Goal: Task Accomplishment & Management: Manage account settings

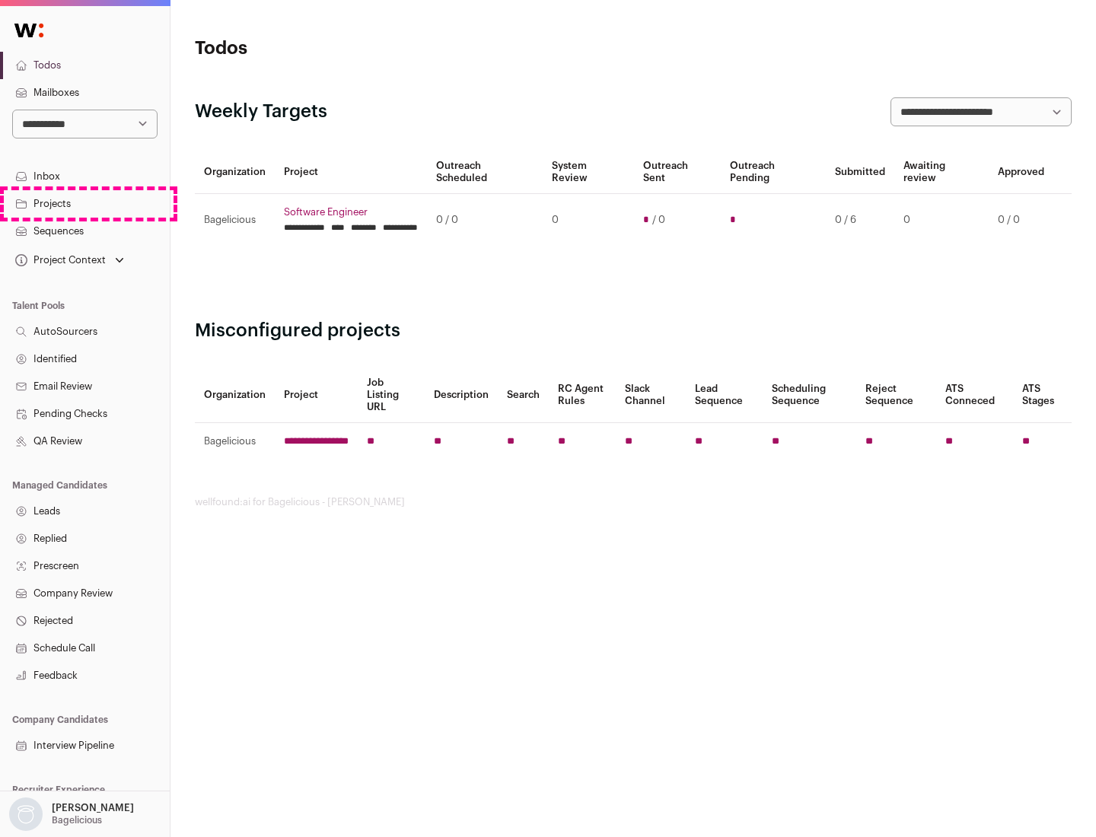
click at [84, 203] on link "Projects" at bounding box center [85, 203] width 170 height 27
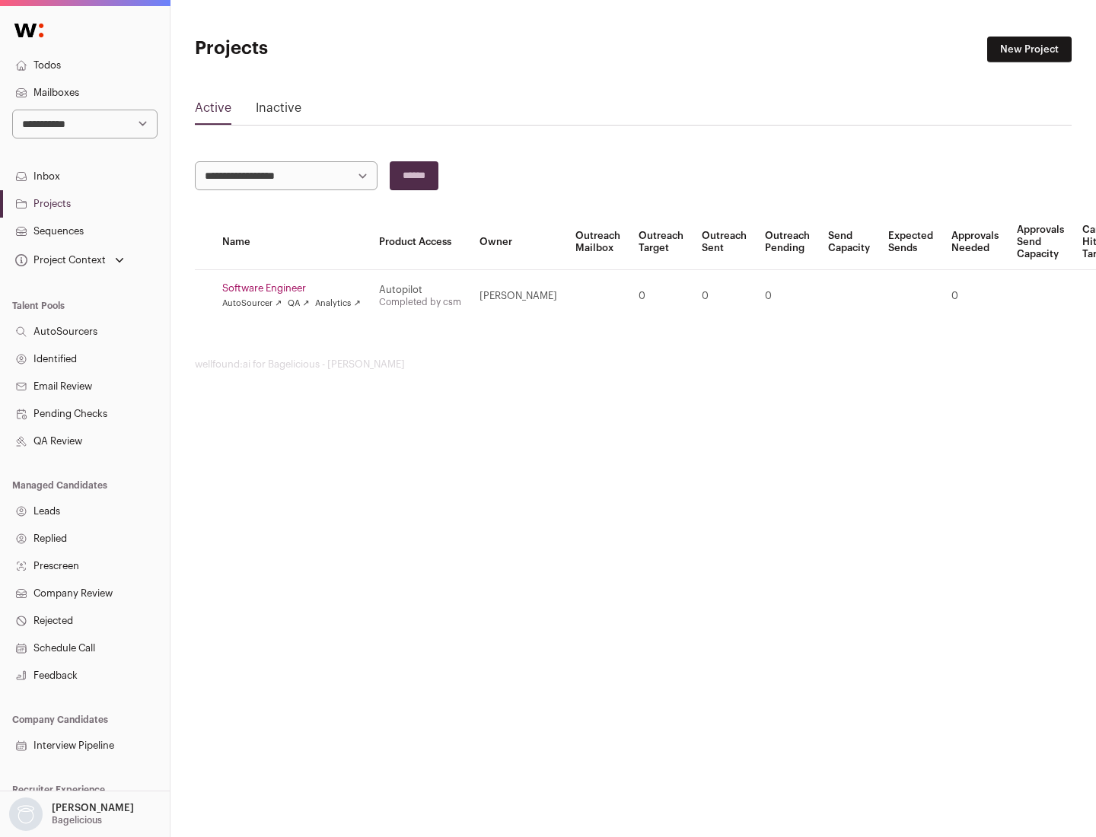
click at [296, 288] on link "Software Engineer" at bounding box center [291, 288] width 138 height 12
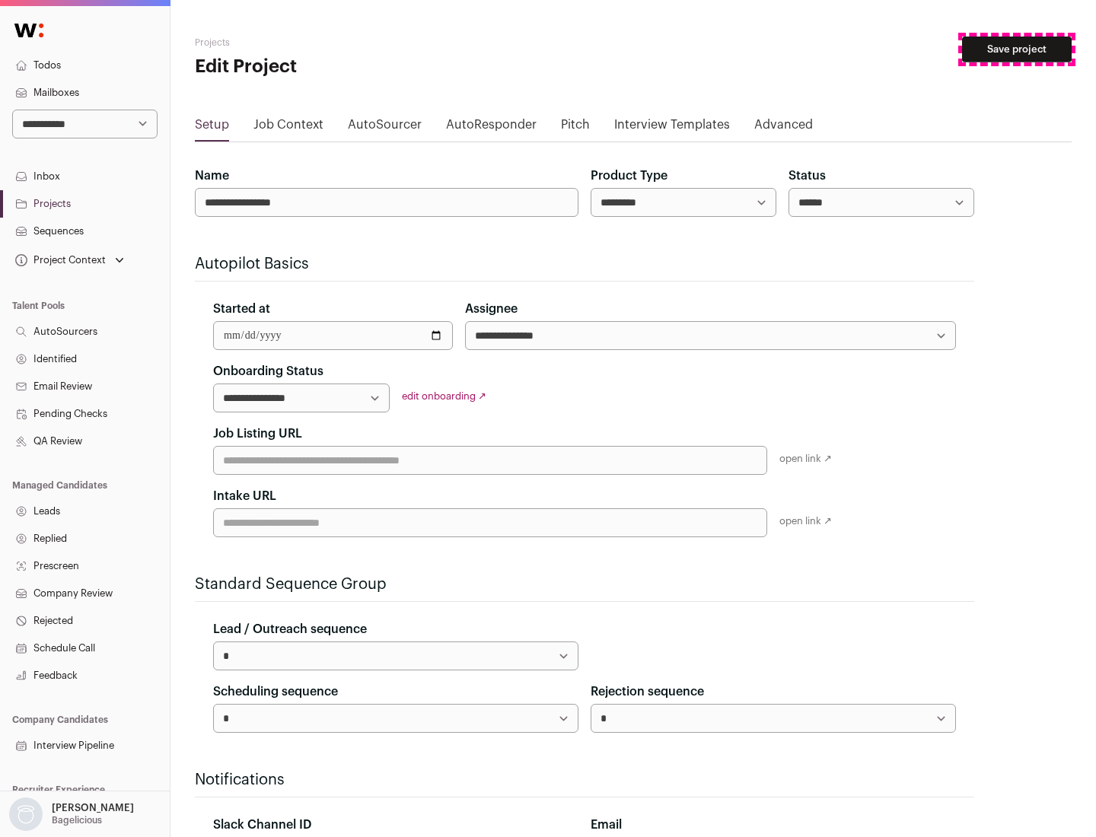
click at [1016, 49] on button "Save project" at bounding box center [1017, 50] width 110 height 26
